Goal: Transaction & Acquisition: Subscribe to service/newsletter

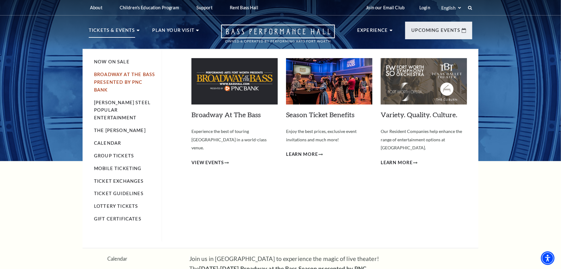
click at [116, 81] on link "Broadway At The Bass presented by PNC Bank" at bounding box center [124, 82] width 61 height 21
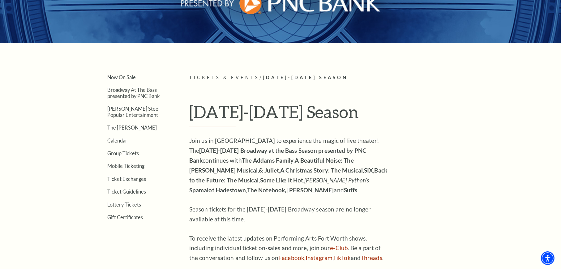
scroll to position [31, 0]
